Goal: Task Accomplishment & Management: Use online tool/utility

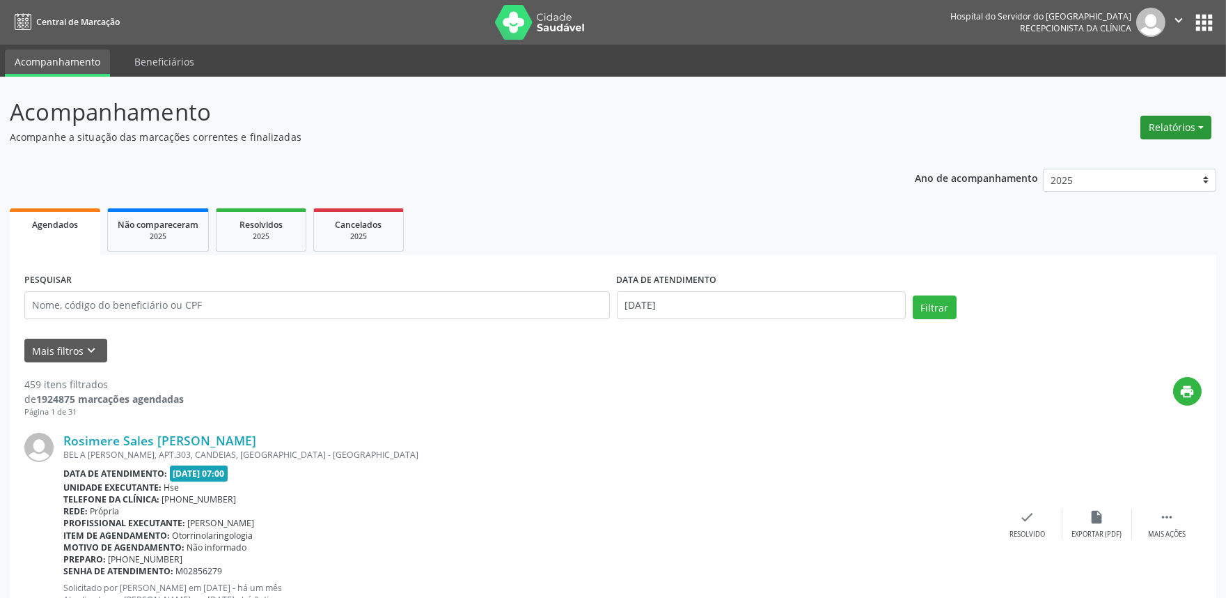
click at [1192, 130] on button "Relatórios" at bounding box center [1176, 128] width 71 height 24
click at [1167, 148] on link "Agendamentos" at bounding box center [1137, 157] width 150 height 20
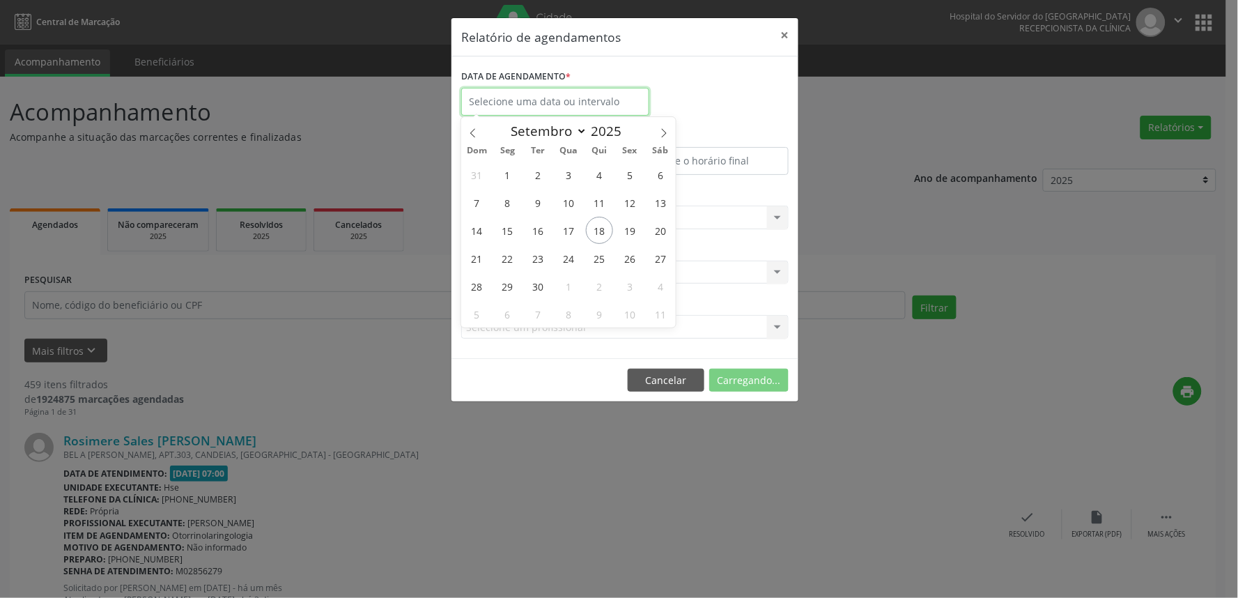
click at [564, 103] on input "text" at bounding box center [555, 102] width 188 height 28
click at [627, 228] on span "19" at bounding box center [629, 230] width 27 height 27
type input "[DATE]"
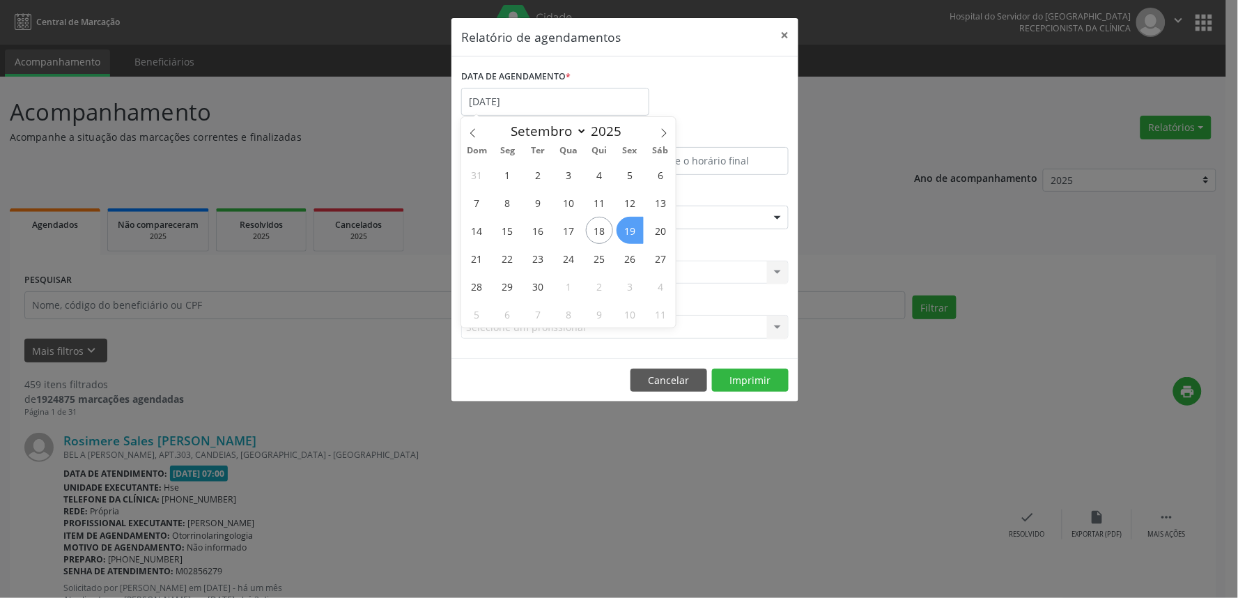
click at [627, 228] on span "19" at bounding box center [629, 230] width 27 height 27
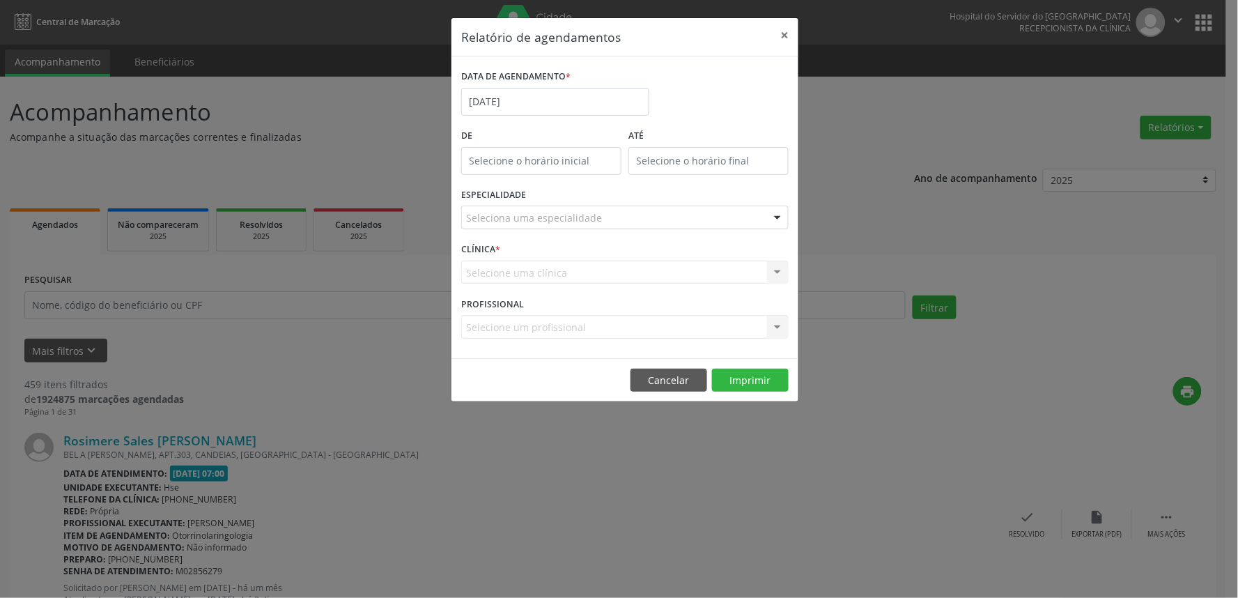
click at [616, 219] on div "Seleciona uma especialidade" at bounding box center [624, 217] width 327 height 24
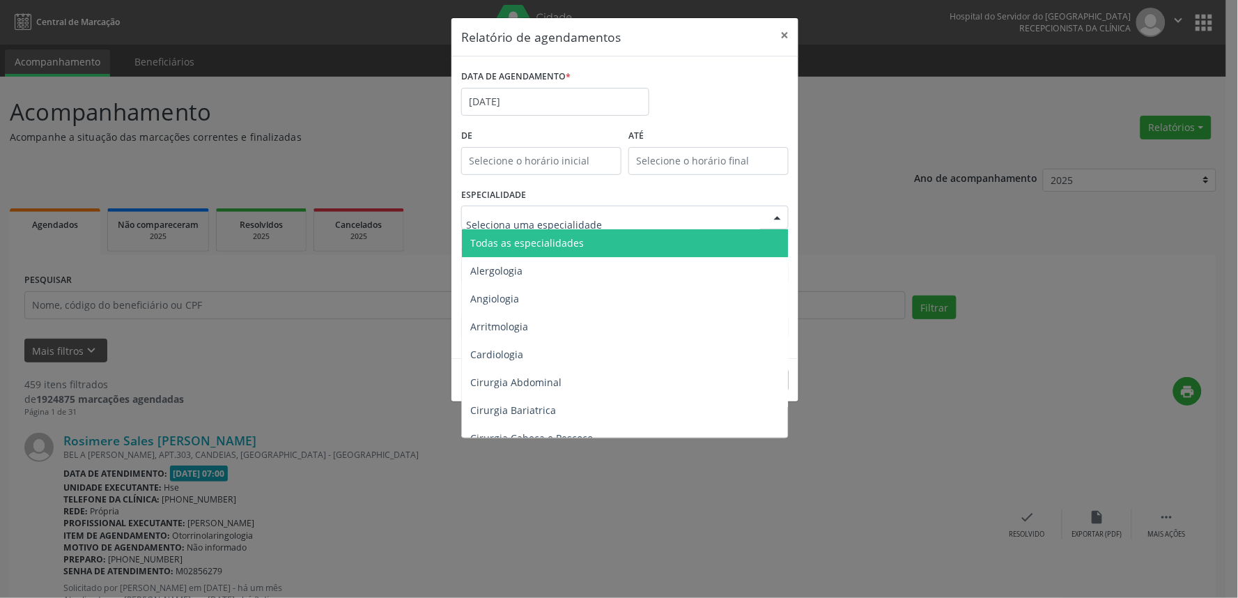
click at [609, 241] on span "Todas as especialidades" at bounding box center [626, 243] width 328 height 28
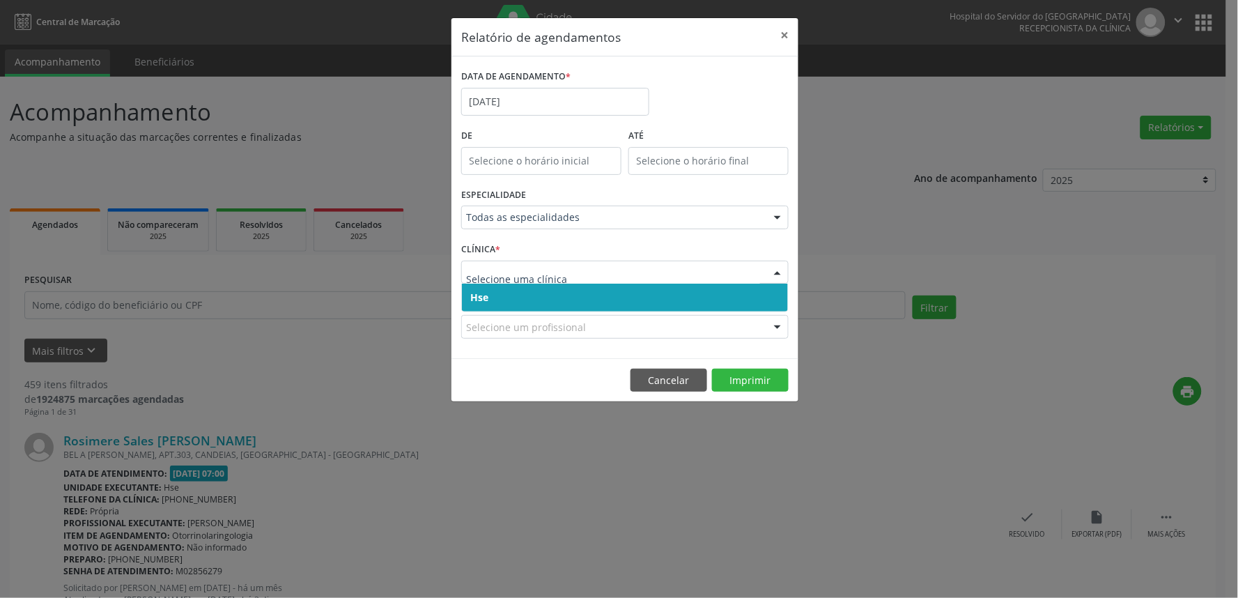
click at [646, 305] on span "Hse" at bounding box center [625, 297] width 326 height 28
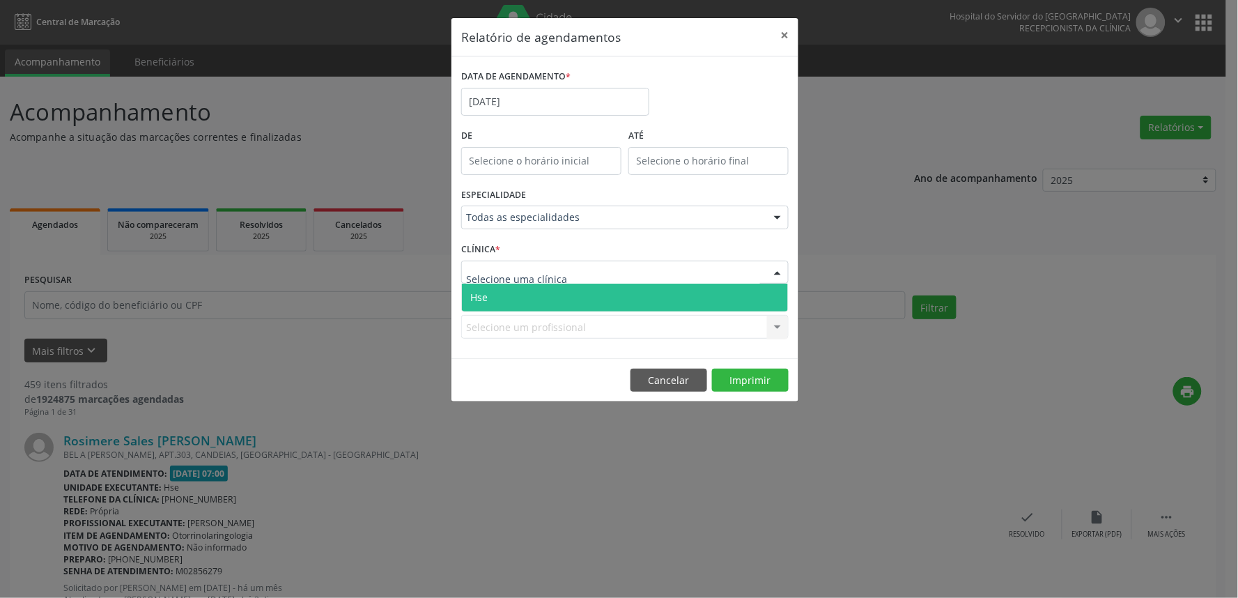
click at [660, 275] on div at bounding box center [624, 272] width 327 height 24
click at [657, 286] on span "Hse" at bounding box center [625, 297] width 326 height 28
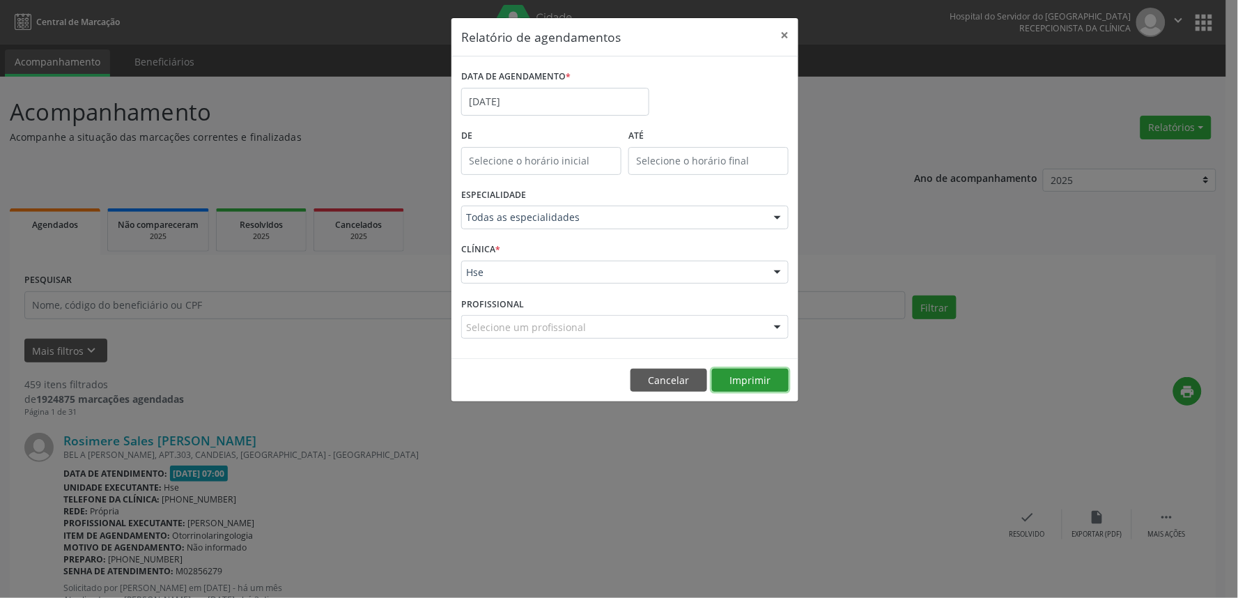
click at [749, 370] on button "Imprimir" at bounding box center [750, 380] width 77 height 24
